Goal: Contribute content

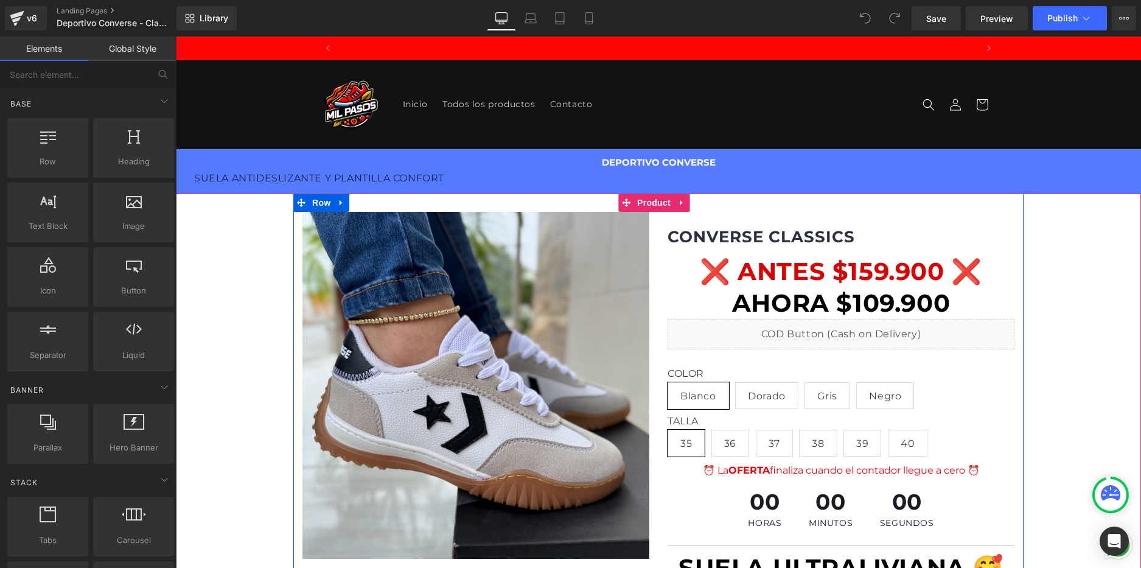
scroll to position [0, 639]
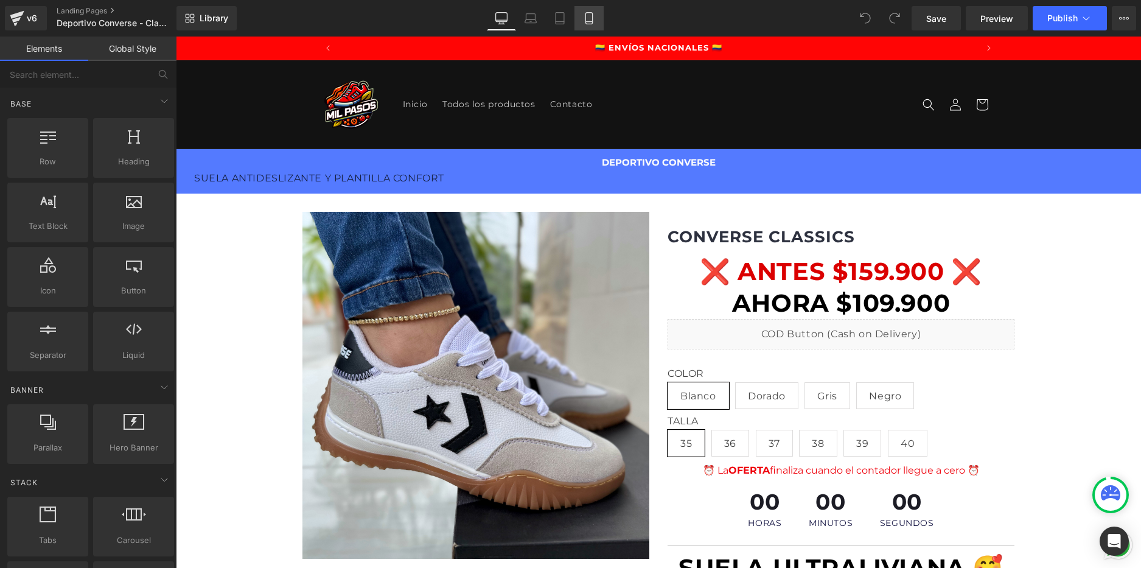
click at [595, 19] on icon at bounding box center [589, 18] width 12 height 12
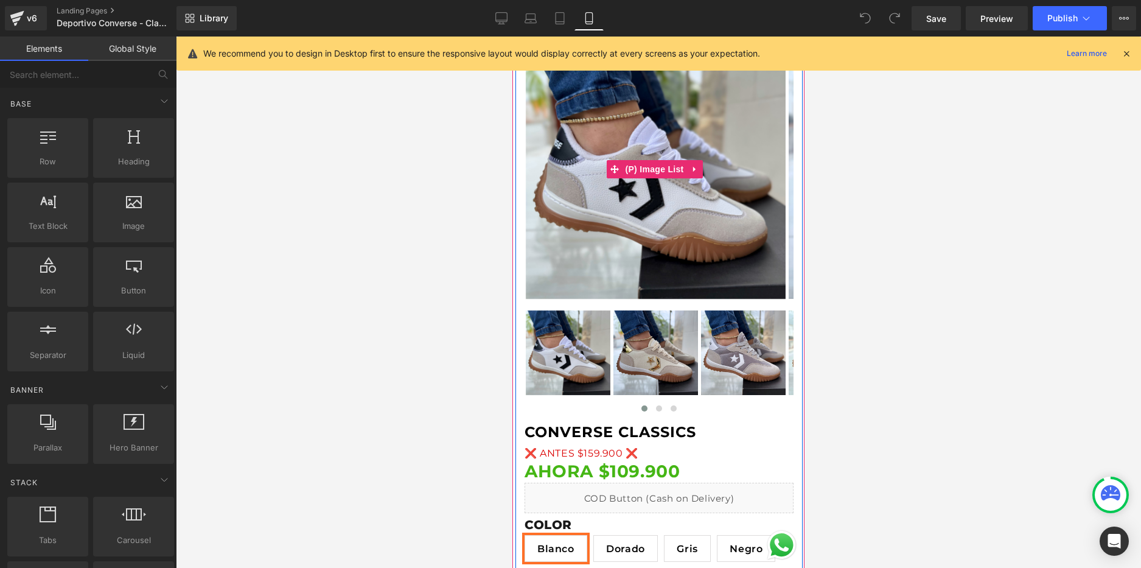
scroll to position [304, 0]
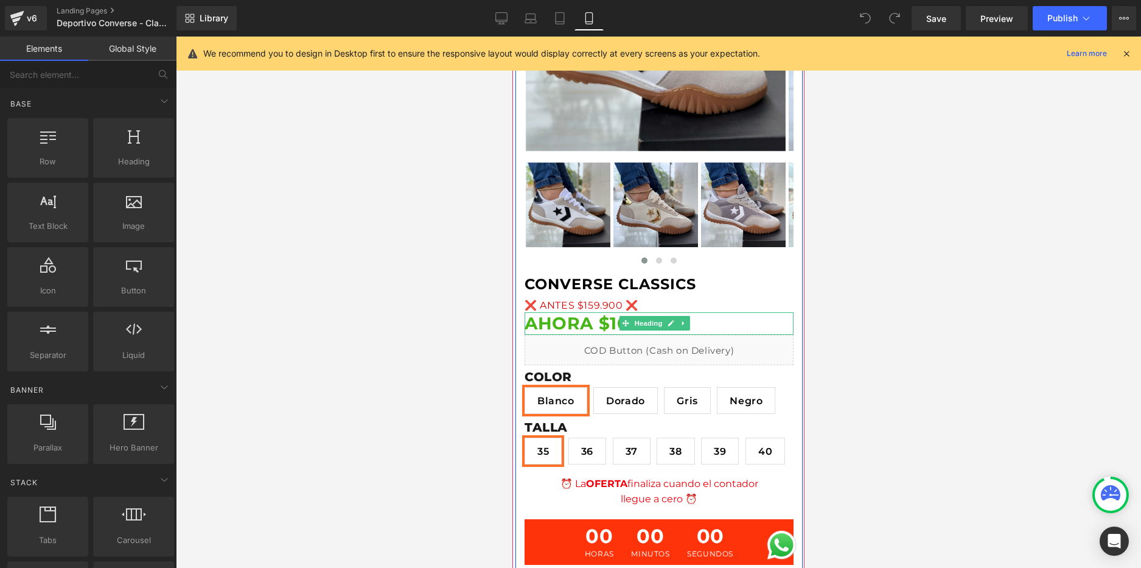
click at [615, 322] on strong "AHORA $109.900" at bounding box center [602, 323] width 155 height 21
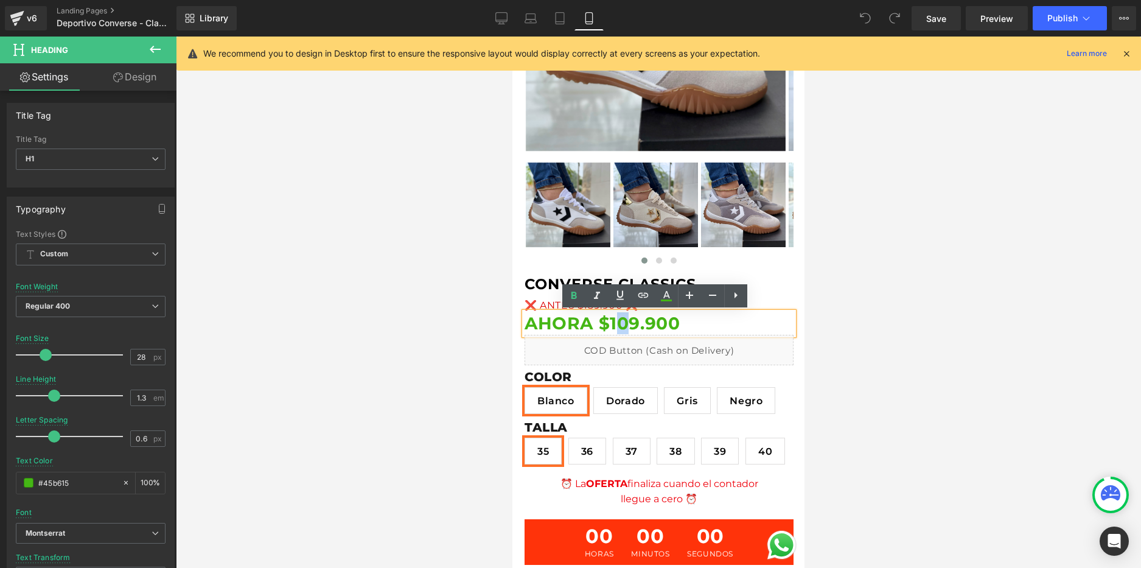
click at [620, 321] on strong "AHORA $109.900" at bounding box center [602, 323] width 155 height 21
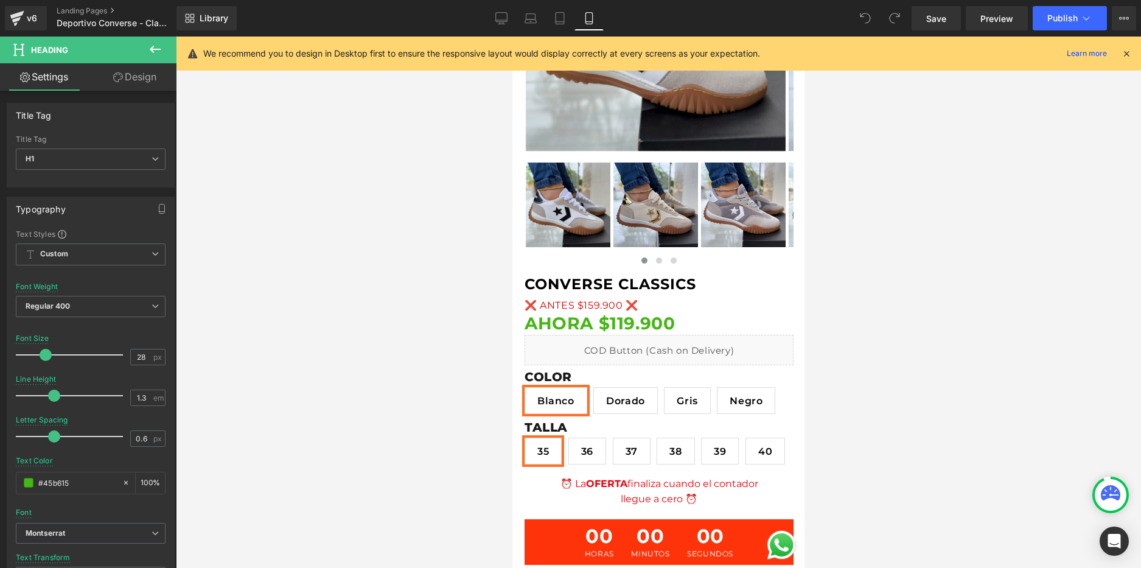
click at [830, 312] on div at bounding box center [658, 302] width 965 height 531
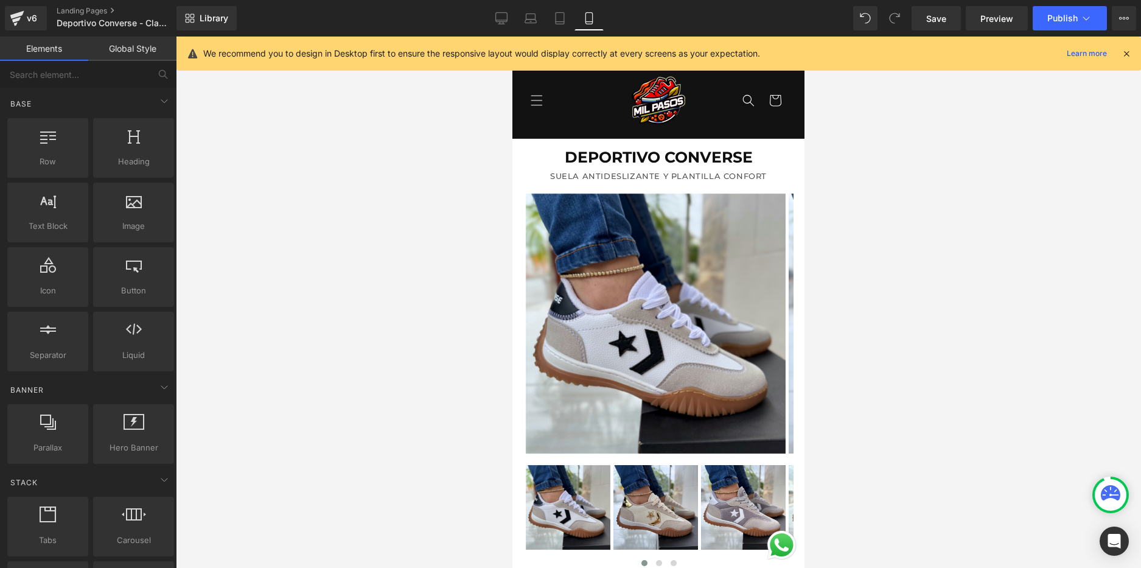
scroll to position [0, 0]
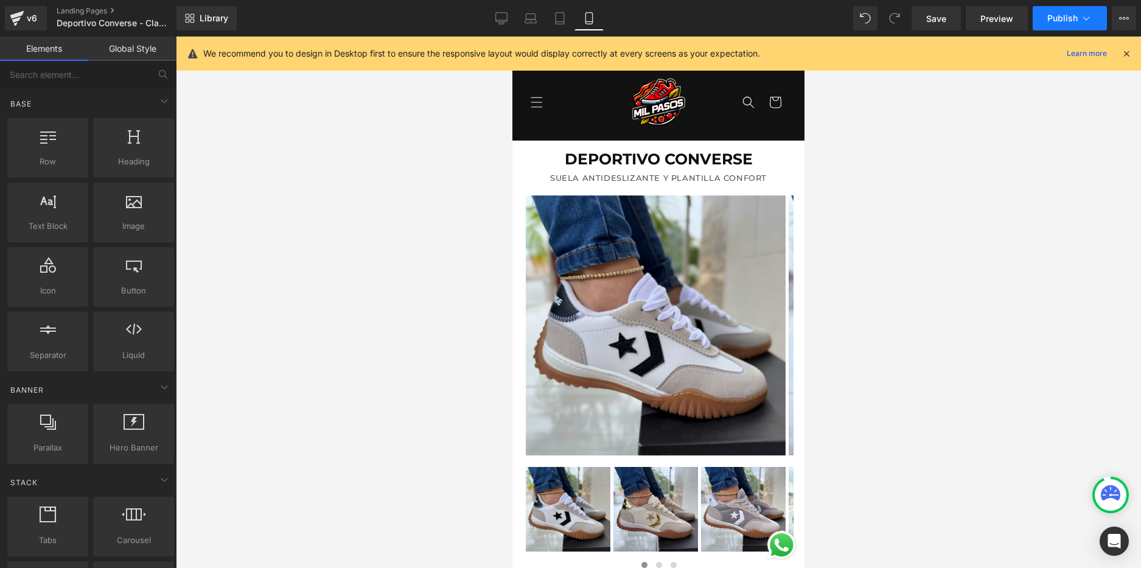
click at [1067, 19] on span "Publish" at bounding box center [1063, 18] width 30 height 10
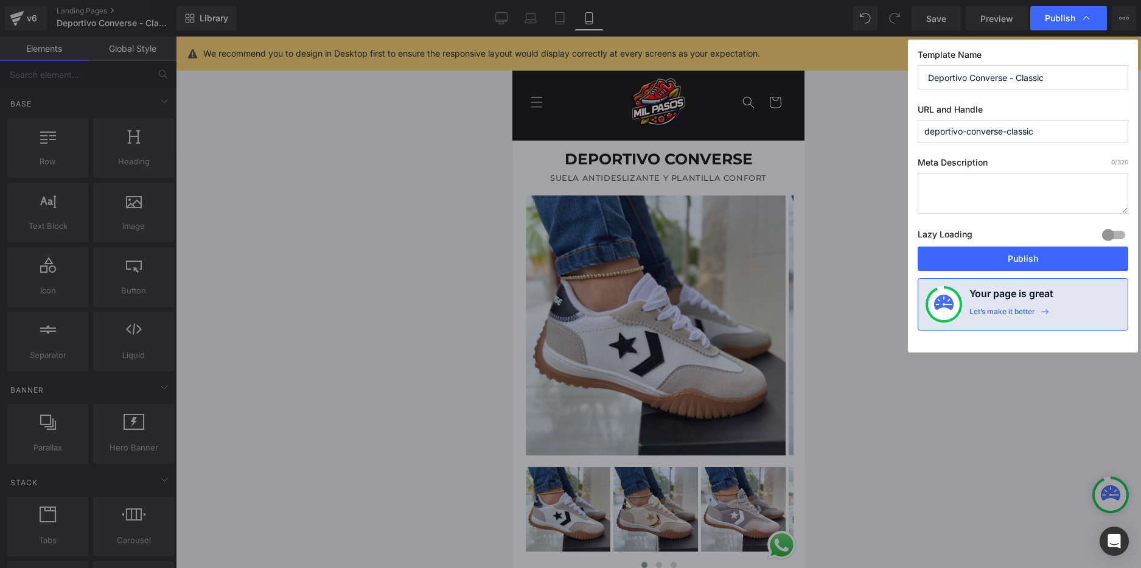
scroll to position [0, 214]
click at [1042, 253] on button "Publish" at bounding box center [1023, 259] width 211 height 24
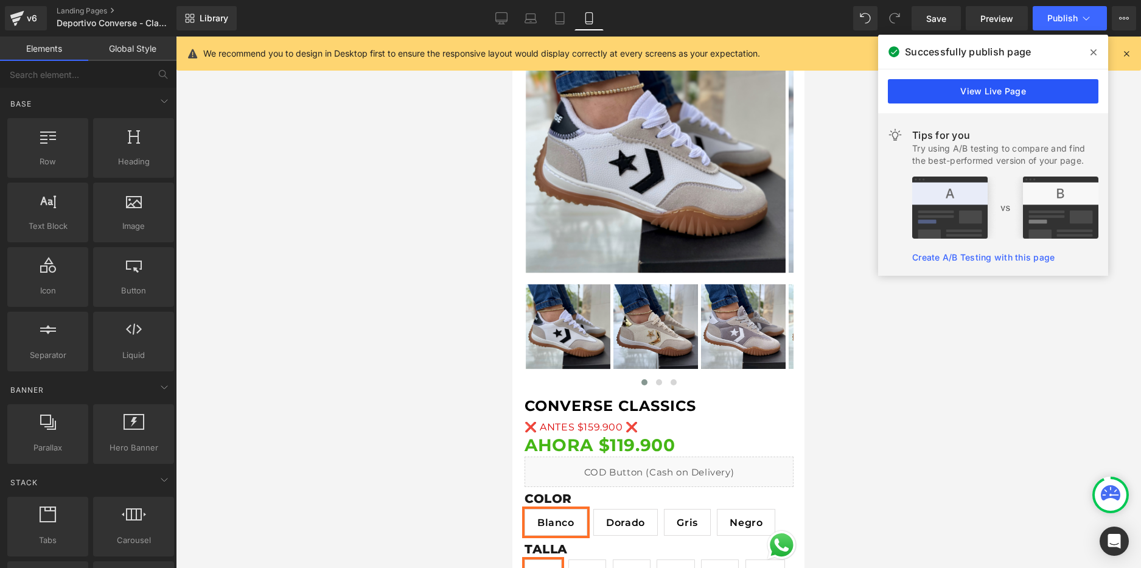
click at [973, 91] on link "View Live Page" at bounding box center [993, 91] width 211 height 24
